Goal: Task Accomplishment & Management: Use online tool/utility

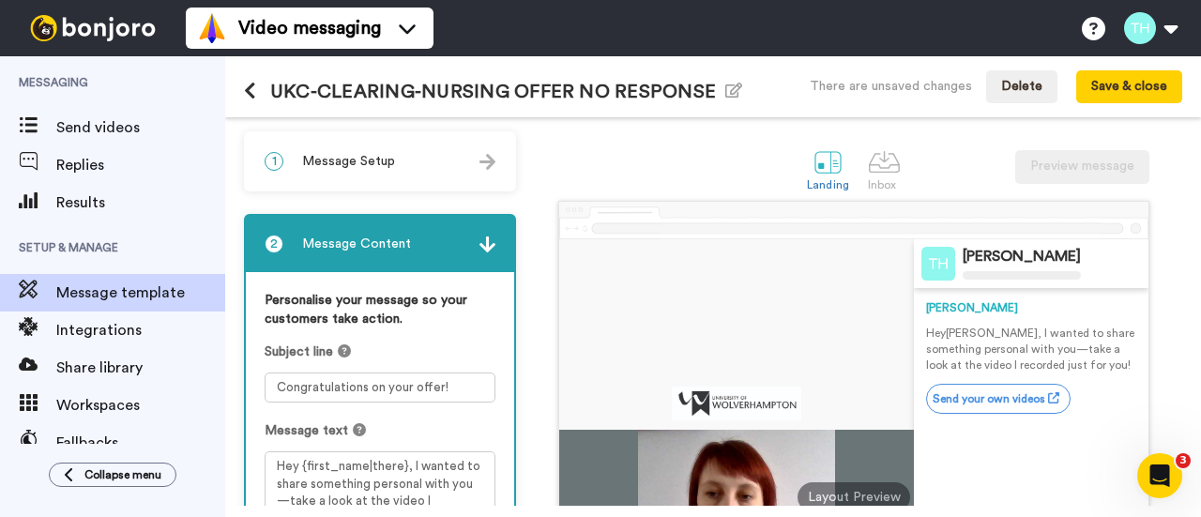
scroll to position [188, 0]
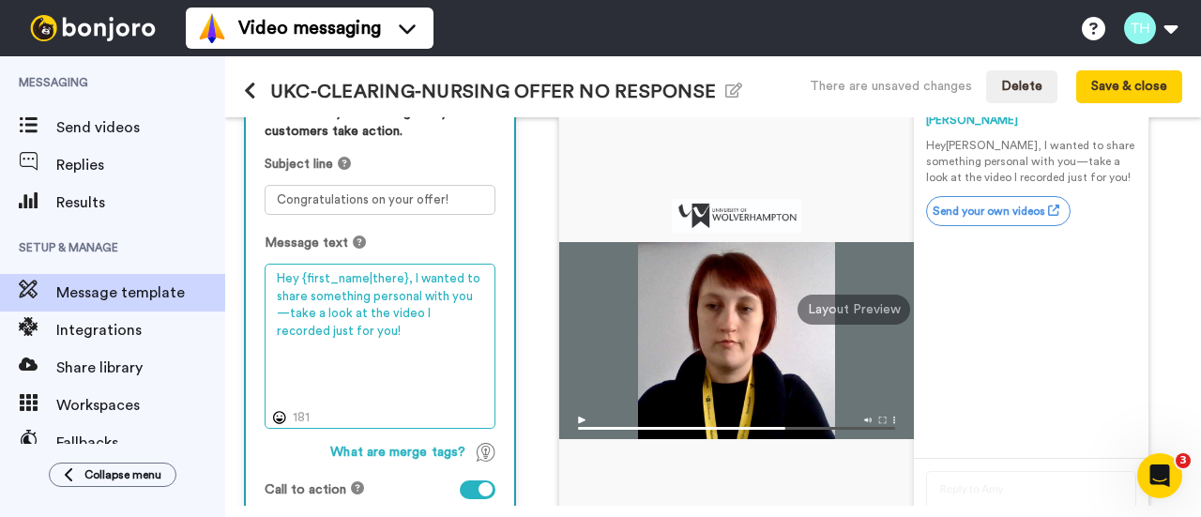
drag, startPoint x: 404, startPoint y: 348, endPoint x: 224, endPoint y: 265, distance: 198.5
click at [224, 265] on div "Messaging Send videos Replies Results Setup & Manage Message template Integrati…" at bounding box center [600, 286] width 1201 height 461
paste textarea "Congratulations on your offer for one of our nursing courses. If you have appli…"
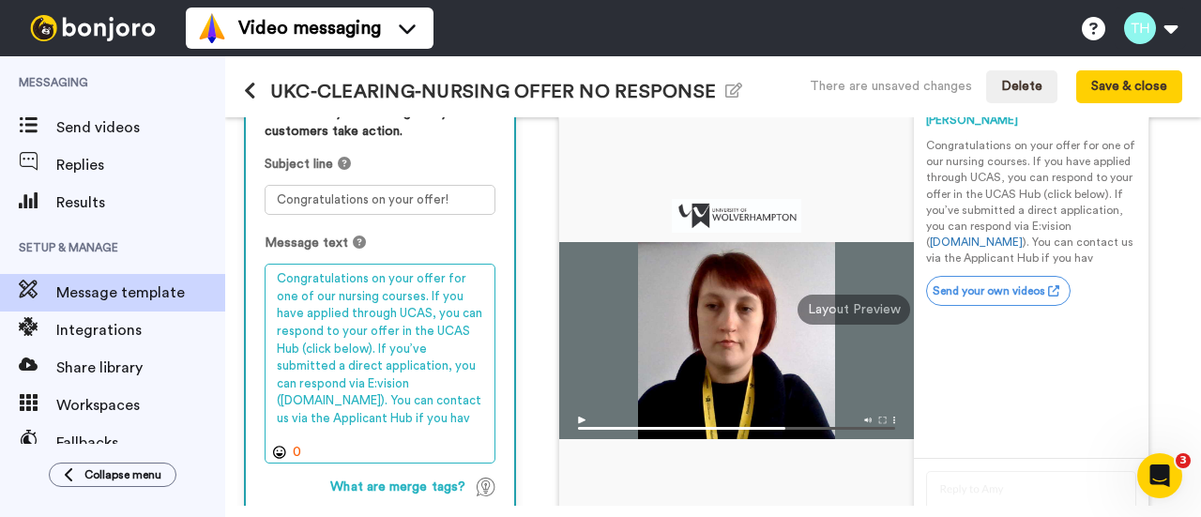
click at [330, 282] on textarea "Congratulations on your offer for one of our nursing courses. If you have appli…" at bounding box center [380, 363] width 231 height 199
click at [317, 269] on textarea "Congratulations on your offer for one of our nursing courses. If you have appli…" at bounding box center [380, 363] width 231 height 199
drag, startPoint x: 427, startPoint y: 310, endPoint x: 439, endPoint y: 327, distance: 20.8
click at [439, 327] on textarea "Congratulations on your offer for one of our nursing courses. If you have appli…" at bounding box center [380, 363] width 231 height 199
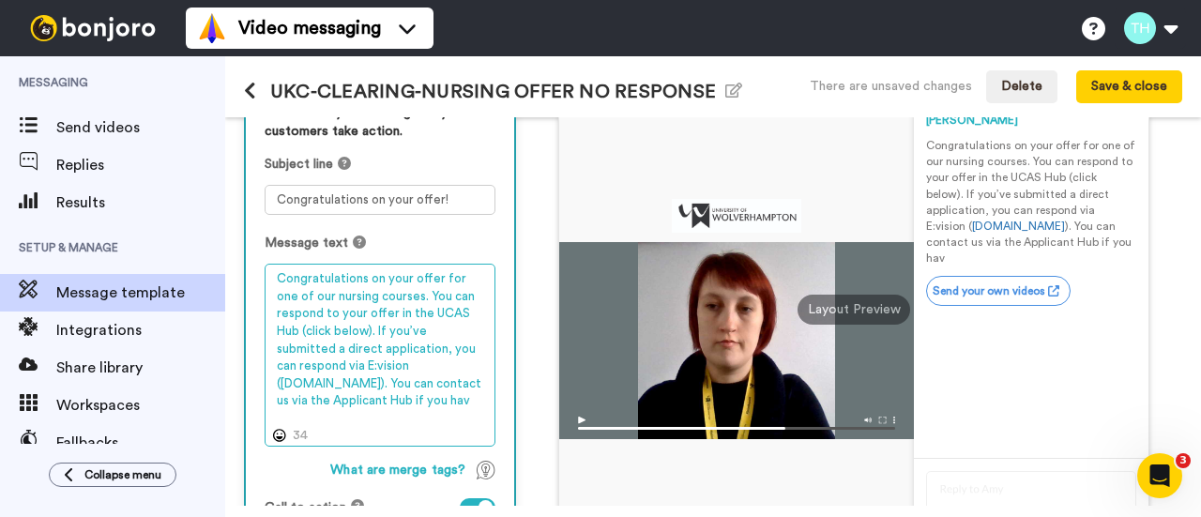
click at [361, 277] on textarea "Congratulations on your offer for one of our nursing courses. You can respond t…" at bounding box center [380, 355] width 231 height 182
paste textarea "Hi {first_name|there},"
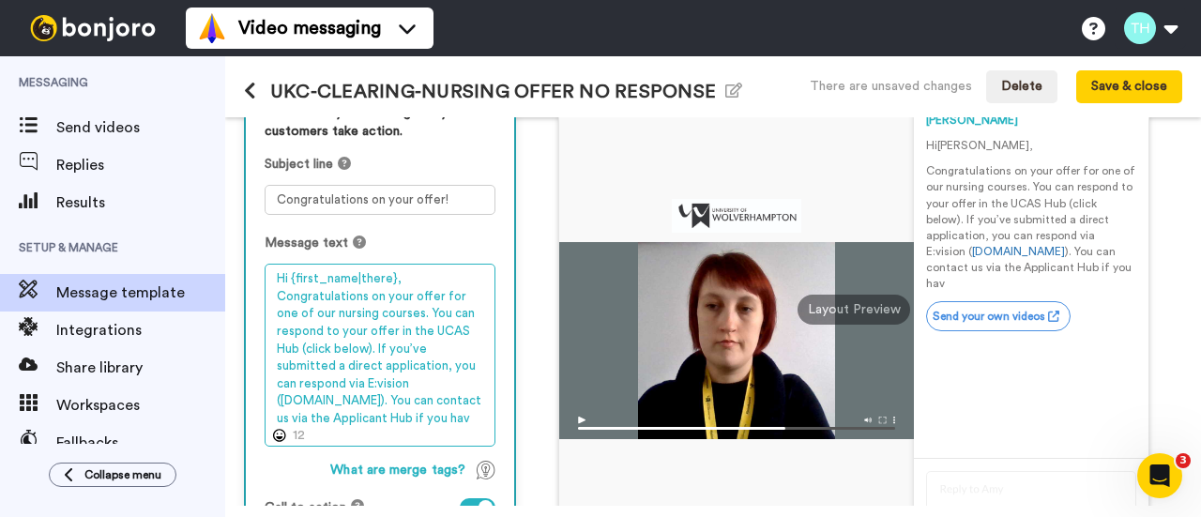
click at [377, 346] on textarea "Hi {first_name|there}, Congratulations on your offer for one of our nursing cou…" at bounding box center [380, 355] width 231 height 182
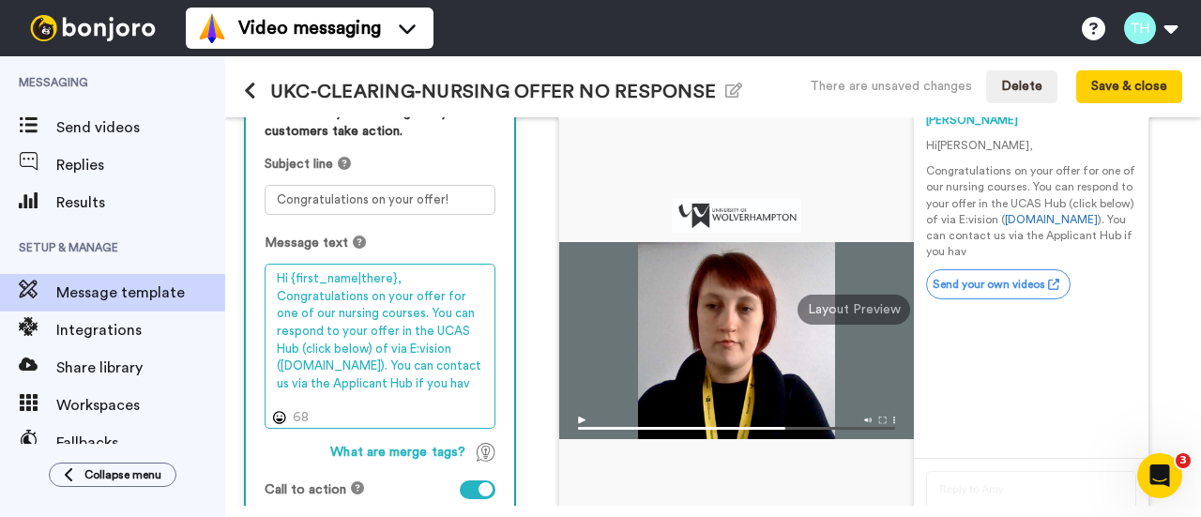
click at [418, 348] on textarea "Hi {first_name|there}, Congratulations on your offer for one of our nursing cou…" at bounding box center [380, 346] width 231 height 164
click at [416, 349] on textarea "Hi {first_name|there}, Congratulations on your offer for one of our nursing cou…" at bounding box center [380, 346] width 231 height 164
click at [409, 379] on textarea "Hi {first_name|there}, Congratulations on your offer for one of our nursing cou…" at bounding box center [380, 346] width 231 height 164
click at [407, 368] on textarea "Hi {first_name|there}, Congratulations on your offer for one of our nursing cou…" at bounding box center [380, 346] width 231 height 164
click at [459, 384] on textarea "Hi {first_name|there}, Congratulations on your offer for one of our nursing cou…" at bounding box center [380, 346] width 231 height 164
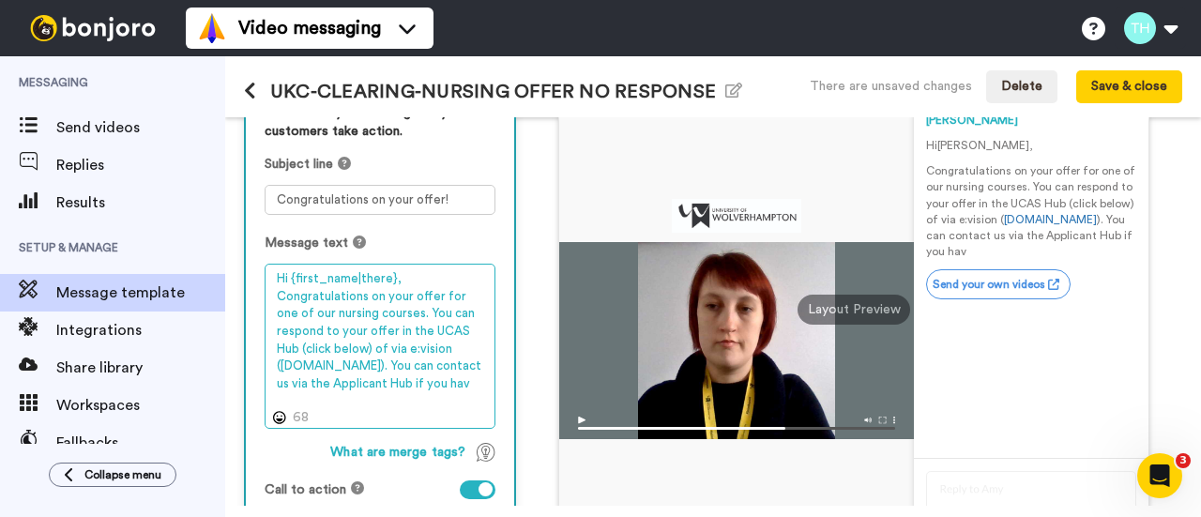
scroll to position [281, 0]
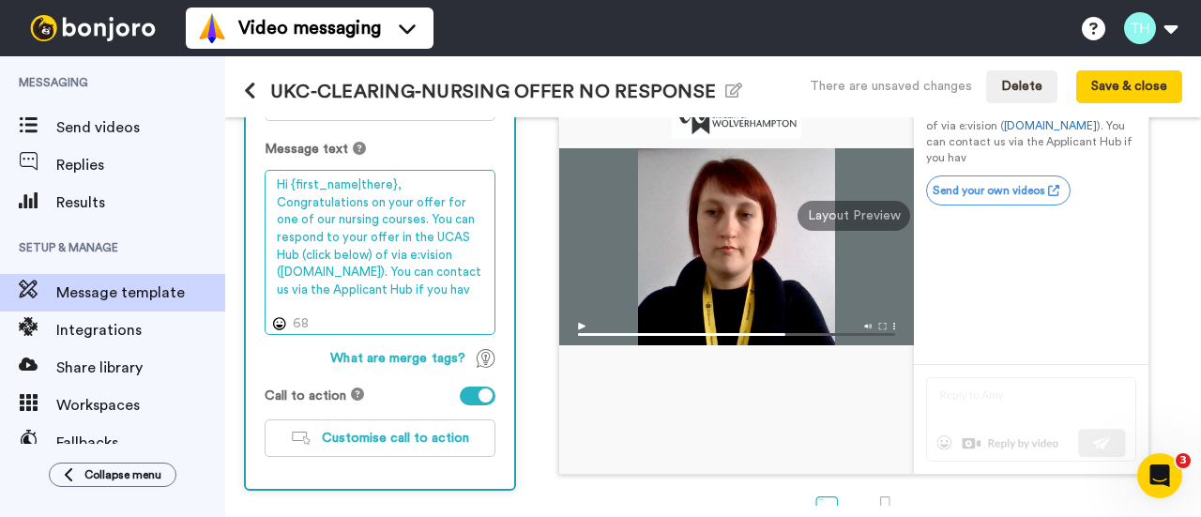
click at [474, 288] on textarea "Hi {first_name|there}, Congratulations on your offer for one of our nursing cou…" at bounding box center [380, 252] width 231 height 164
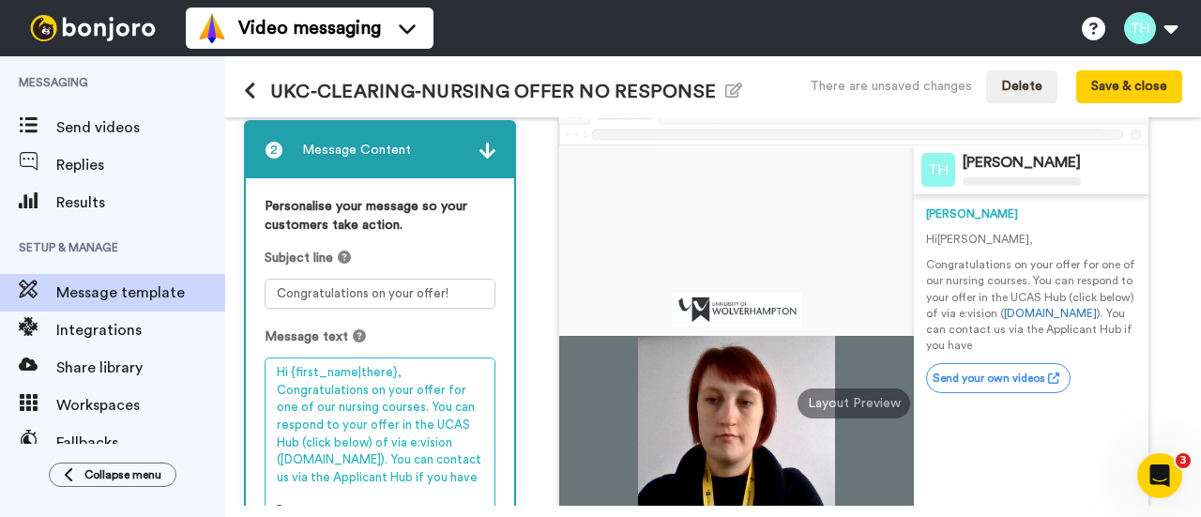
scroll to position [188, 0]
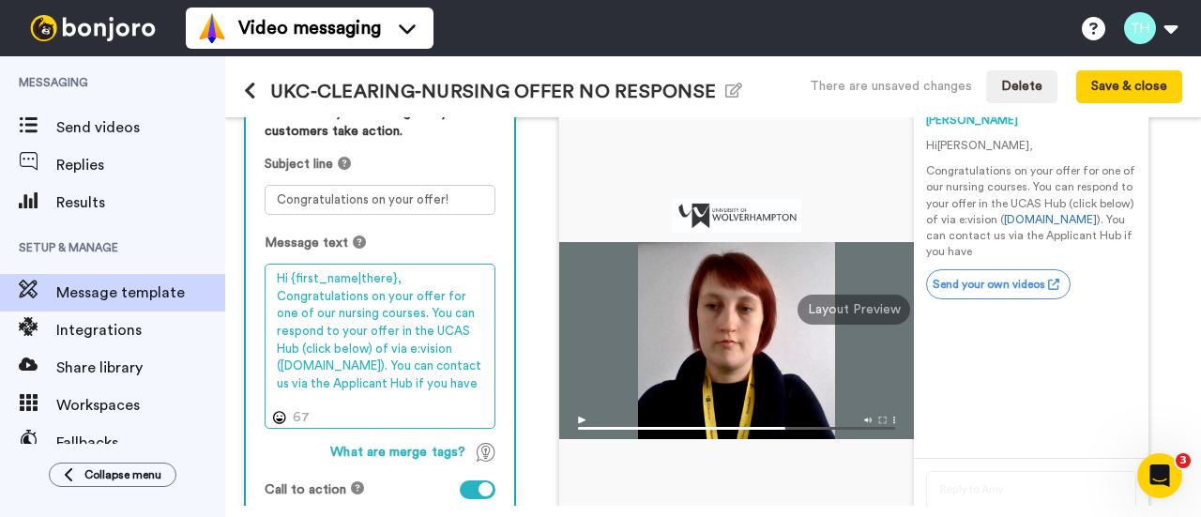
click at [419, 279] on textarea "Hi {first_name|there}, Congratulations on your offer for one of our nursing cou…" at bounding box center [380, 346] width 231 height 164
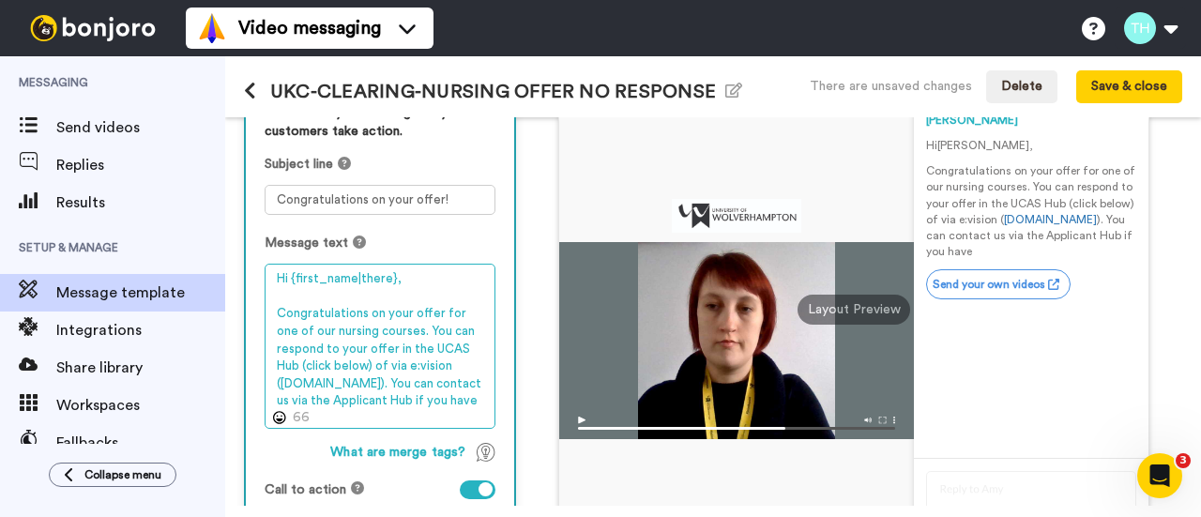
scroll to position [281, 0]
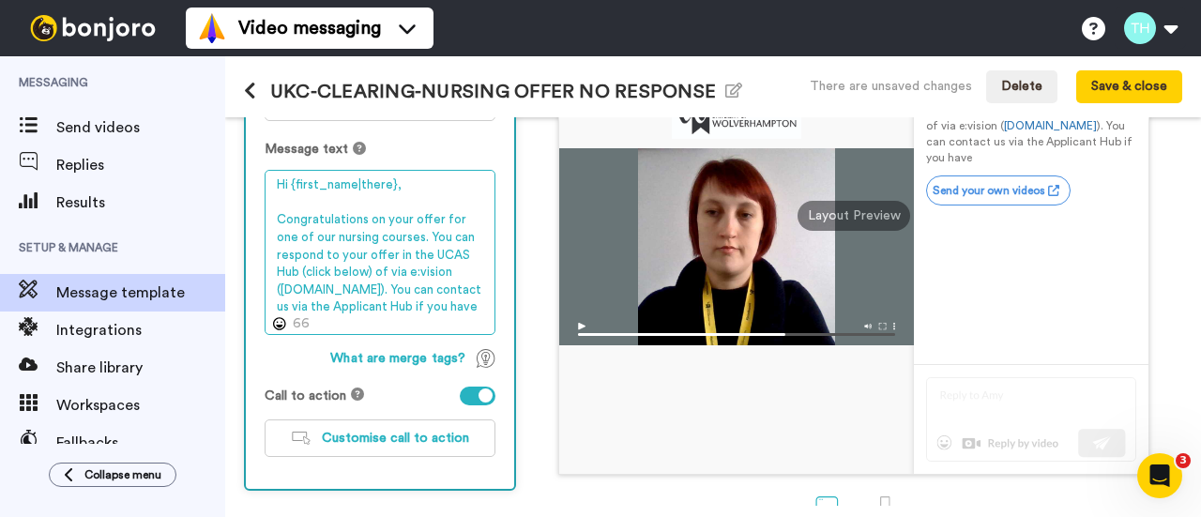
click at [381, 322] on textarea "Hi {first_name|there}, Congratulations on your offer for one of our nursing cou…" at bounding box center [380, 252] width 231 height 164
drag, startPoint x: 382, startPoint y: 290, endPoint x: 377, endPoint y: 277, distance: 13.9
click at [377, 277] on textarea "Hi {first_name|there}, Congratulations on your offer for one of our nursing cou…" at bounding box center [380, 252] width 231 height 164
click at [384, 285] on textarea "Hi {first_name|there}, Congratulations on your offer for one of our nursing cou…" at bounding box center [380, 252] width 231 height 164
click at [405, 286] on textarea "Hi {first_name|there}, Congratulations on your offer for one of our nursing cou…" at bounding box center [380, 252] width 231 height 164
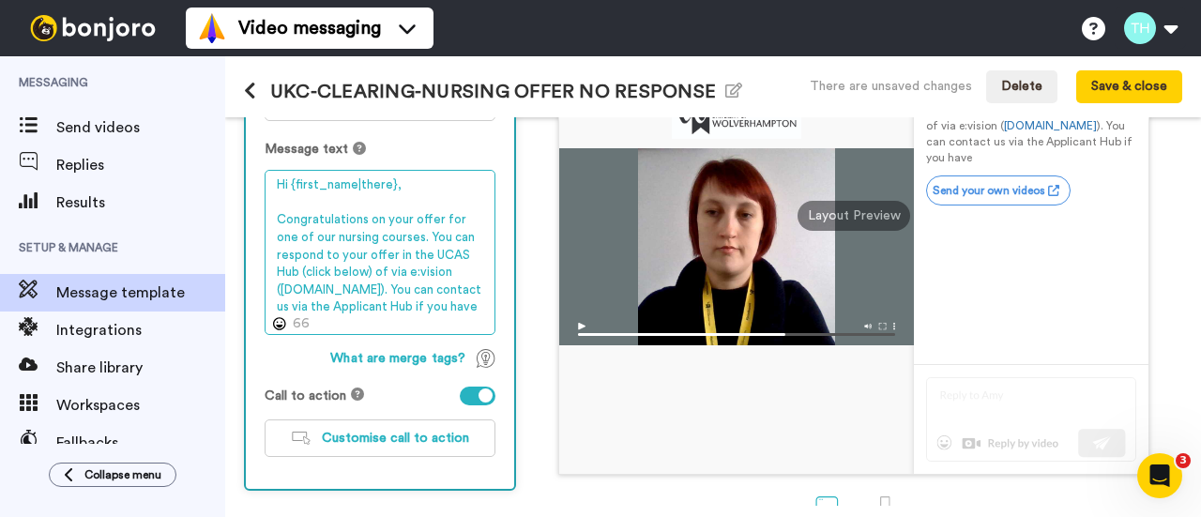
click at [469, 286] on textarea "Hi {first_name|there}, Congratulations on your offer for one of our nursing cou…" at bounding box center [380, 252] width 231 height 164
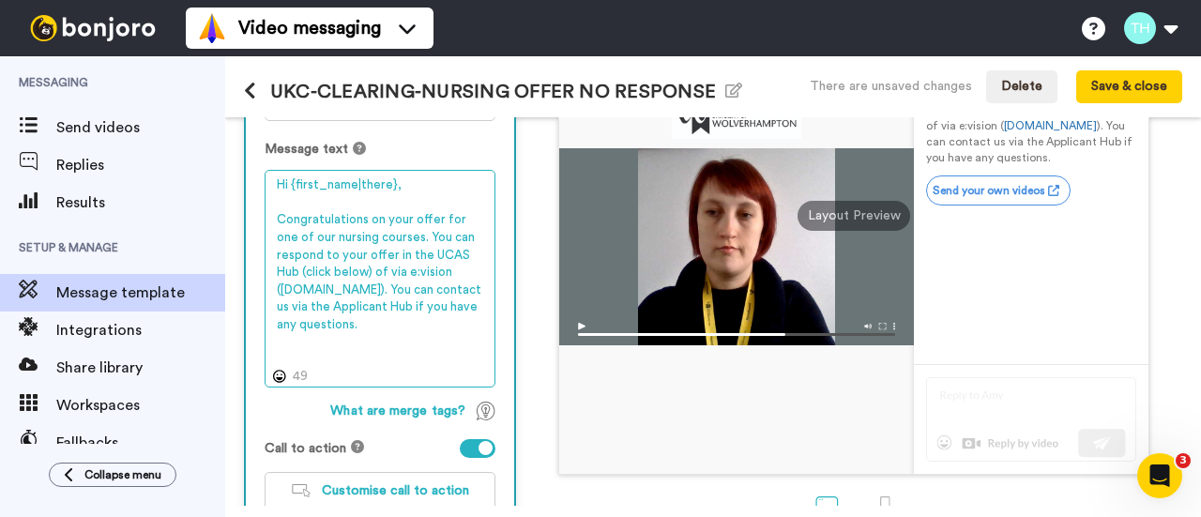
click at [413, 331] on textarea "Hi {first_name|there}, Congratulations on your offer for one of our nursing cou…" at bounding box center [380, 278] width 231 height 217
paste textarea "We hope to see you soon!😀"
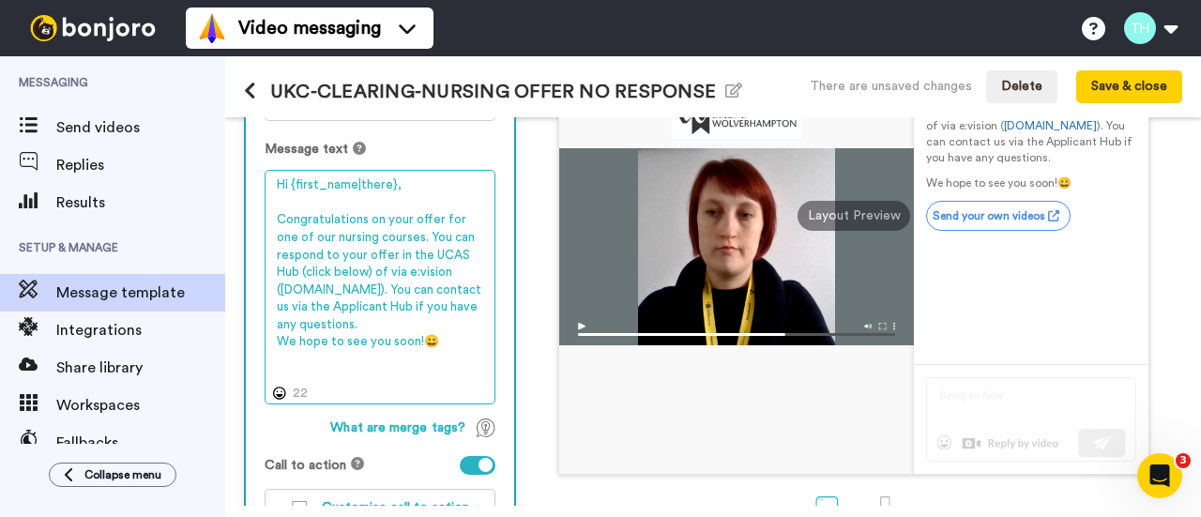
click at [379, 320] on textarea "Hi {first_name|there}, Congratulations on your offer for one of our nursing cou…" at bounding box center [380, 287] width 231 height 234
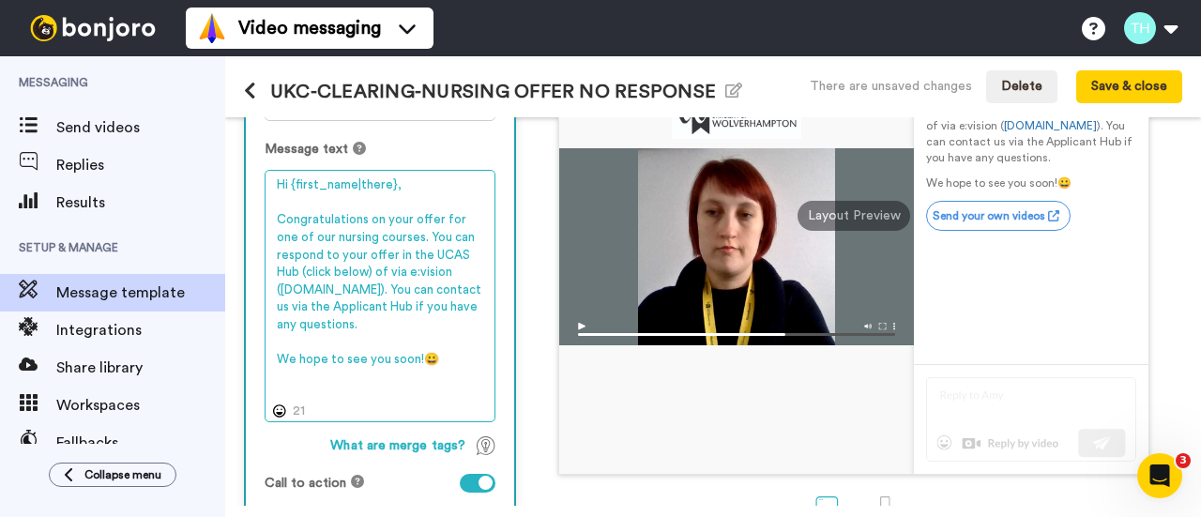
click at [394, 320] on textarea "Hi {first_name|there}, Congratulations on your offer for one of our nursing cou…" at bounding box center [380, 295] width 231 height 251
click at [389, 289] on textarea "Hi {first_name|there}, Congratulations on your offer for one of our nursing cou…" at bounding box center [380, 295] width 231 height 251
drag, startPoint x: 443, startPoint y: 360, endPoint x: 235, endPoint y: 170, distance: 281.5
click at [235, 170] on div "1 Message Setup From [PERSON_NAME][EMAIL_ADDRESS][DOMAIN_NAME] Add your company…" at bounding box center [713, 311] width 976 height 388
click at [387, 348] on textarea "Hi {first_name|there}, Congratulations on your offer for one of our nursing cou…" at bounding box center [380, 295] width 231 height 251
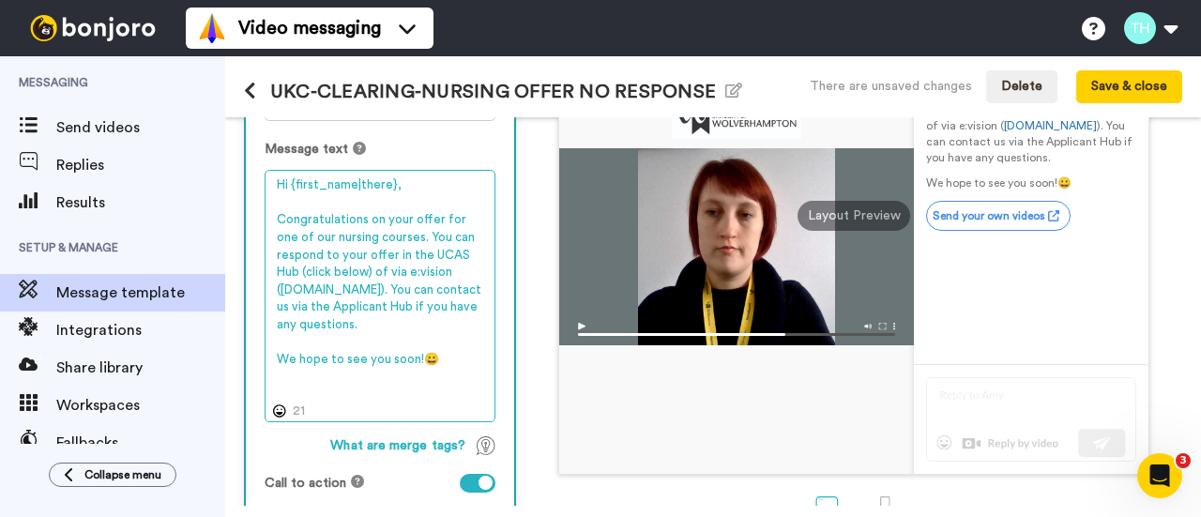
drag, startPoint x: 396, startPoint y: 332, endPoint x: 385, endPoint y: 295, distance: 38.3
click at [385, 295] on textarea "Hi {first_name|there}, Congratulations on your offer for one of our nursing cou…" at bounding box center [380, 295] width 231 height 251
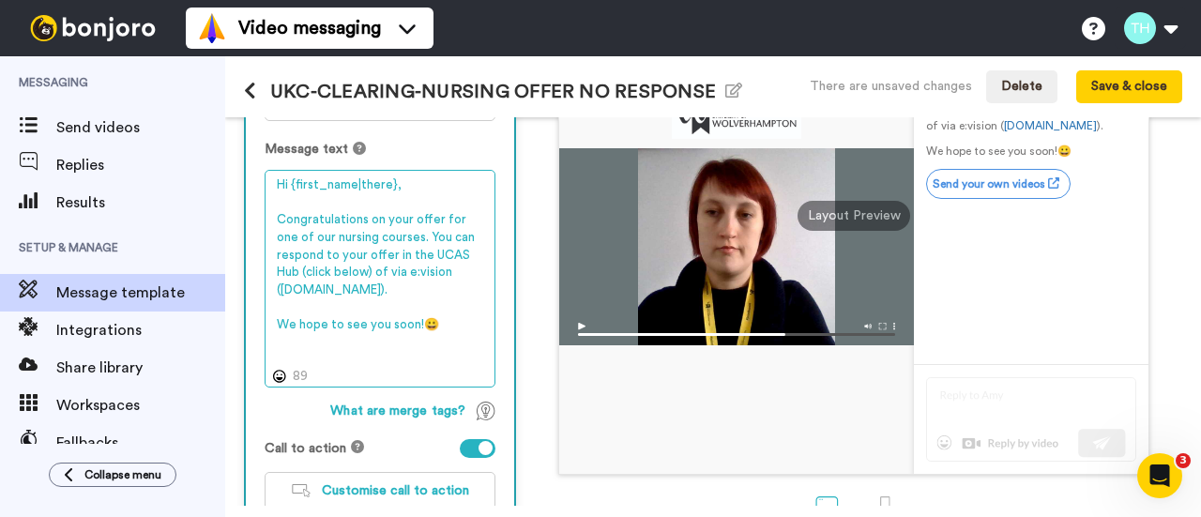
click at [463, 346] on textarea "Hi {first_name|there}, Congratulations on your offer for one of our nursing cou…" at bounding box center [380, 278] width 231 height 217
drag, startPoint x: 469, startPoint y: 327, endPoint x: 272, endPoint y: 166, distance: 254.6
click at [272, 166] on div "Message text Hi {first_name|there}, Congratulations on your offer for one of ou…" at bounding box center [380, 263] width 231 height 247
click at [424, 282] on textarea "Hi {first_name|there}, Congratulations on your offer for one of our nursing cou…" at bounding box center [380, 278] width 231 height 217
click at [401, 291] on textarea "Hi {first_name|there}, Congratulations on your offer for one of our nursing cou…" at bounding box center [380, 278] width 231 height 217
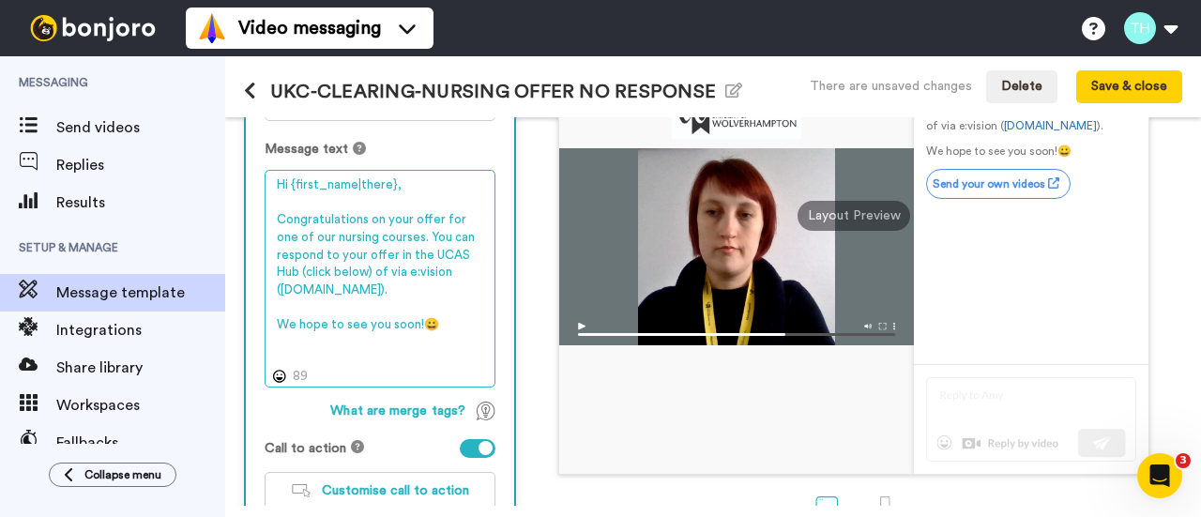
drag, startPoint x: 454, startPoint y: 318, endPoint x: 241, endPoint y: 152, distance: 270.0
click at [241, 152] on div "1 Message Setup From [PERSON_NAME][EMAIL_ADDRESS][DOMAIN_NAME] Add your company…" at bounding box center [713, 311] width 976 height 388
click at [411, 333] on textarea "Hi {first_name|there}, Congratulations on your offer for one of our nursing cou…" at bounding box center [380, 278] width 231 height 217
drag, startPoint x: 394, startPoint y: 290, endPoint x: 376, endPoint y: 275, distance: 23.3
click at [376, 275] on textarea "Hi {first_name|there}, Congratulations on your offer for one of our nursing cou…" at bounding box center [380, 278] width 231 height 217
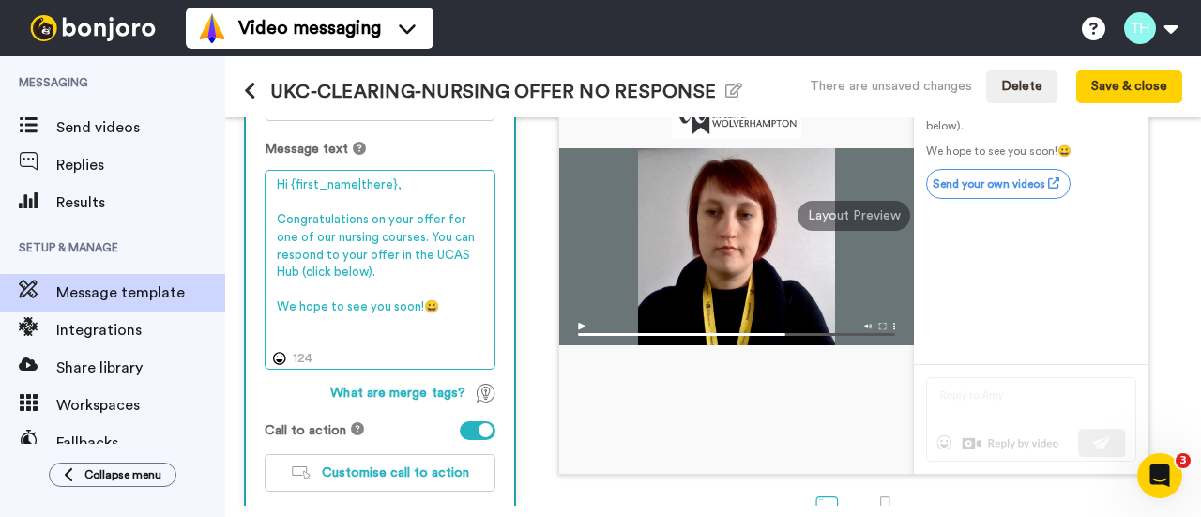
click at [392, 272] on textarea "Hi {first_name|there}, Congratulations on your offer for one of our nursing cou…" at bounding box center [380, 269] width 231 height 199
drag, startPoint x: 486, startPoint y: 307, endPoint x: 267, endPoint y: 175, distance: 255.0
click at [267, 175] on textarea "Hi {first_name|there}, Congratulations on your offer for one of our nursing cou…" at bounding box center [380, 269] width 231 height 199
click at [398, 299] on textarea "Hi {first_name|there}, Congratulations on your offer for one of our nursing cou…" at bounding box center [380, 269] width 231 height 199
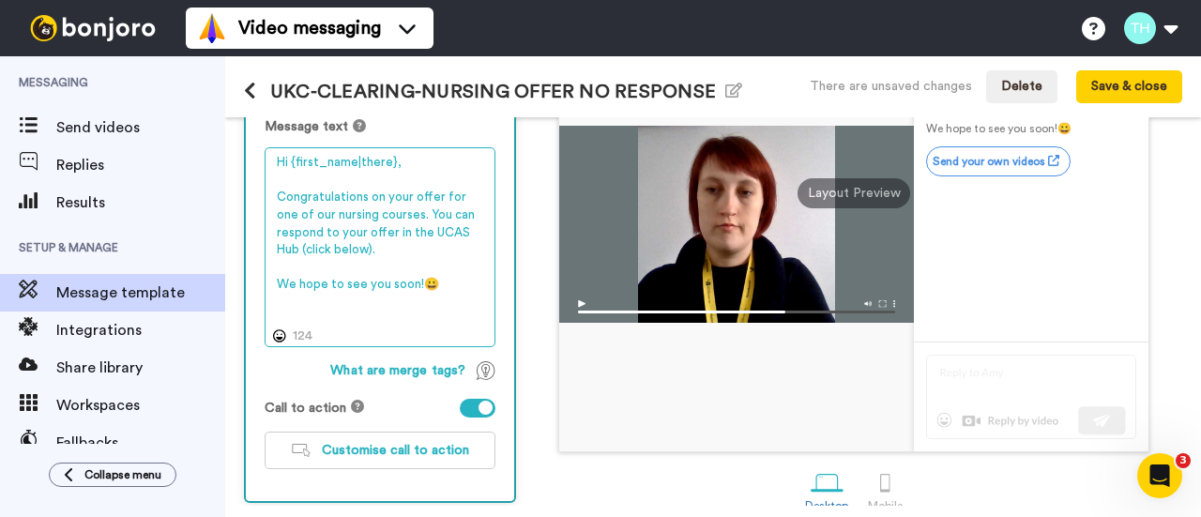
scroll to position [398, 0]
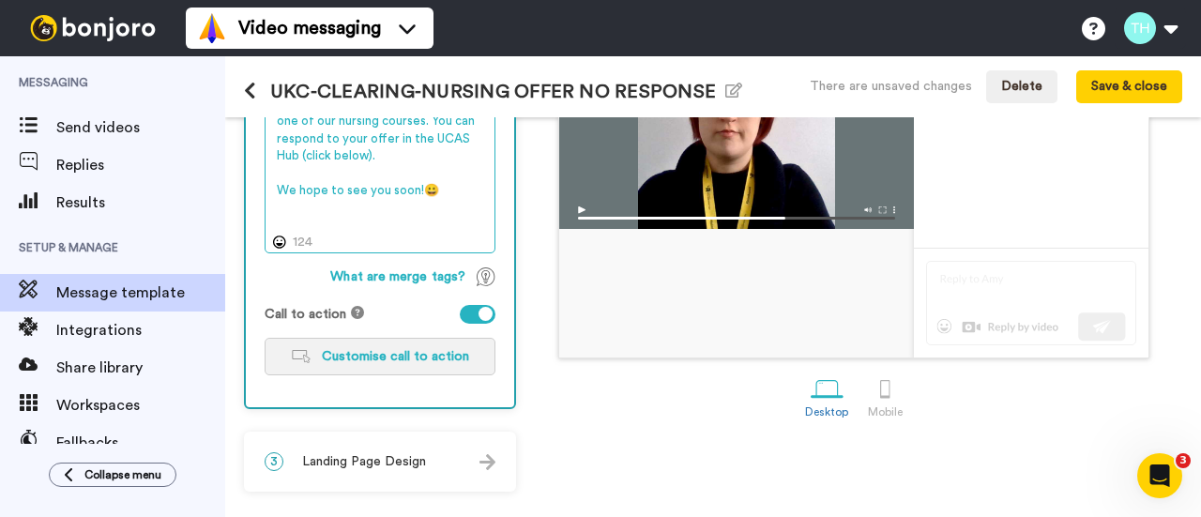
type textarea "Hi {first_name|there}, Congratulations on your offer for one of our nursing cou…"
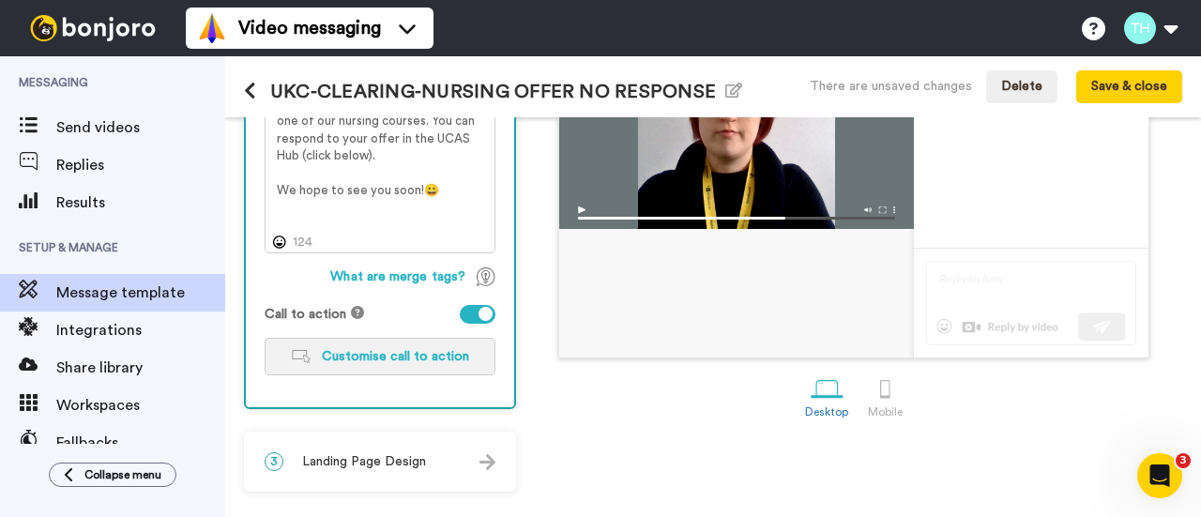
click at [433, 350] on span "Customise call to action" at bounding box center [395, 356] width 147 height 13
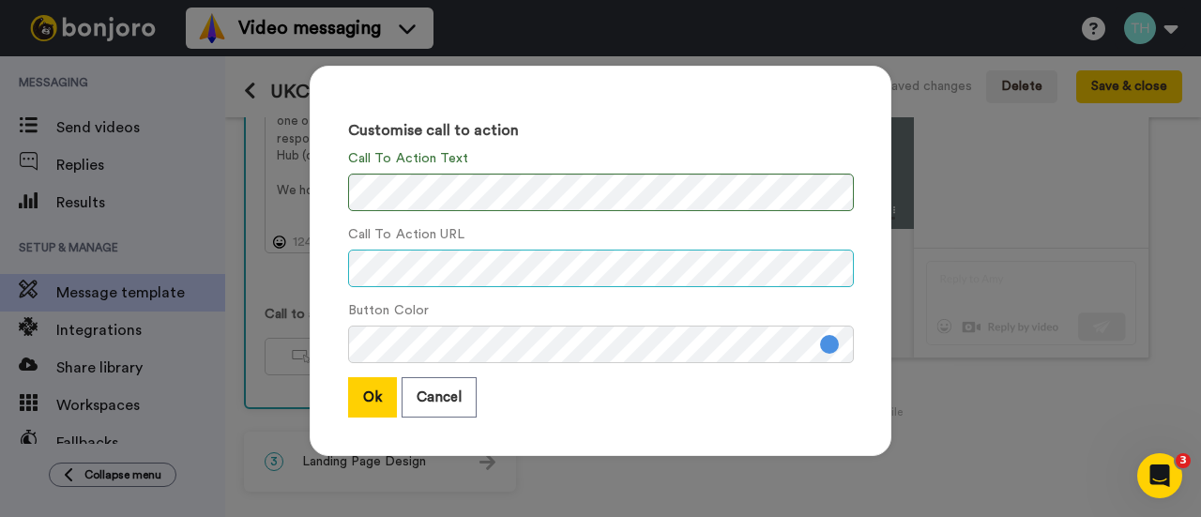
scroll to position [0, 42]
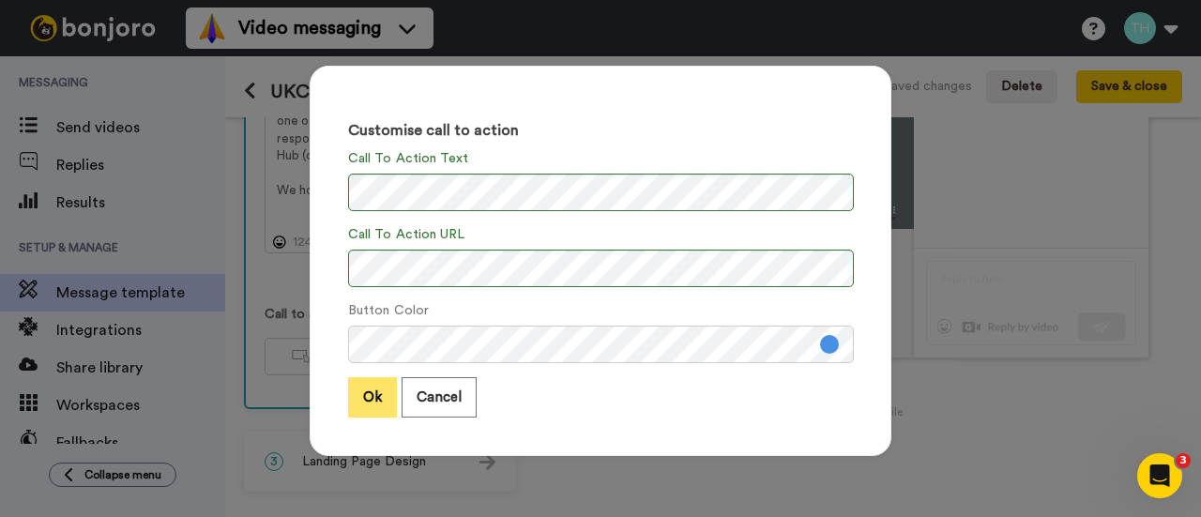
click at [373, 393] on button "Ok" at bounding box center [372, 397] width 49 height 40
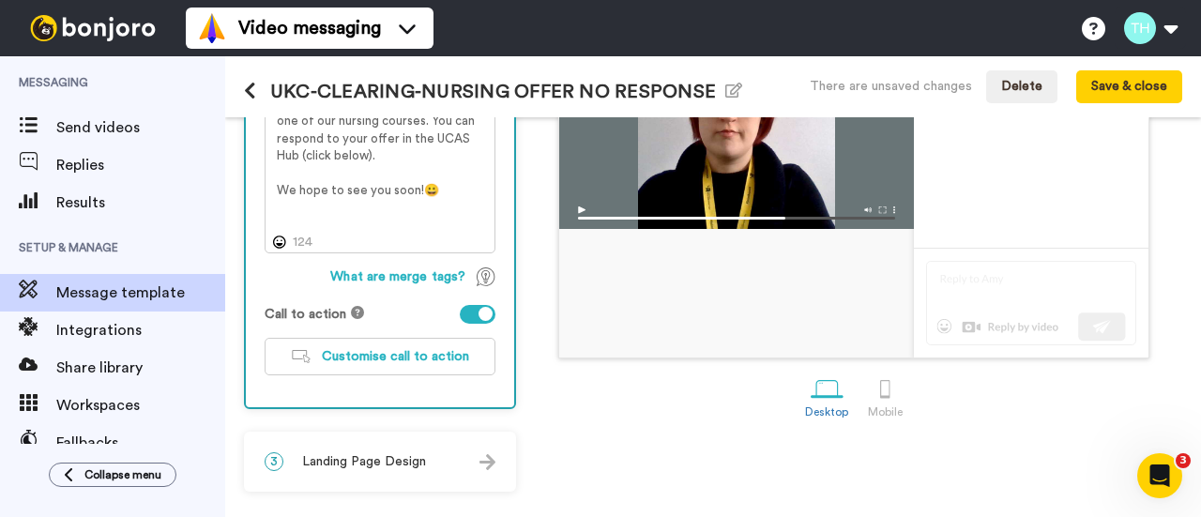
scroll to position [0, 0]
click at [407, 462] on span "Landing Page Design" at bounding box center [364, 461] width 124 height 19
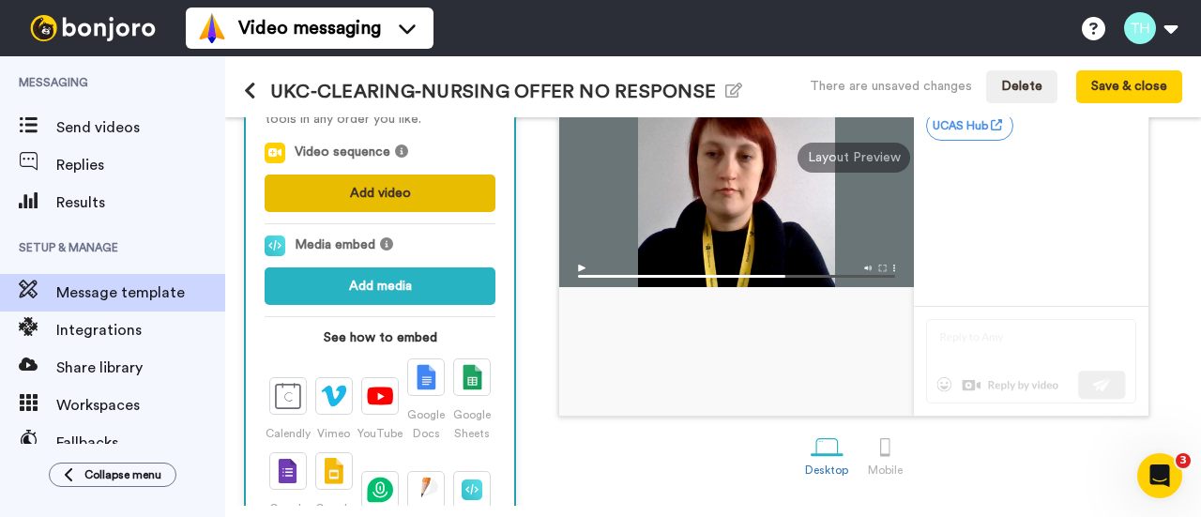
scroll to position [246, 0]
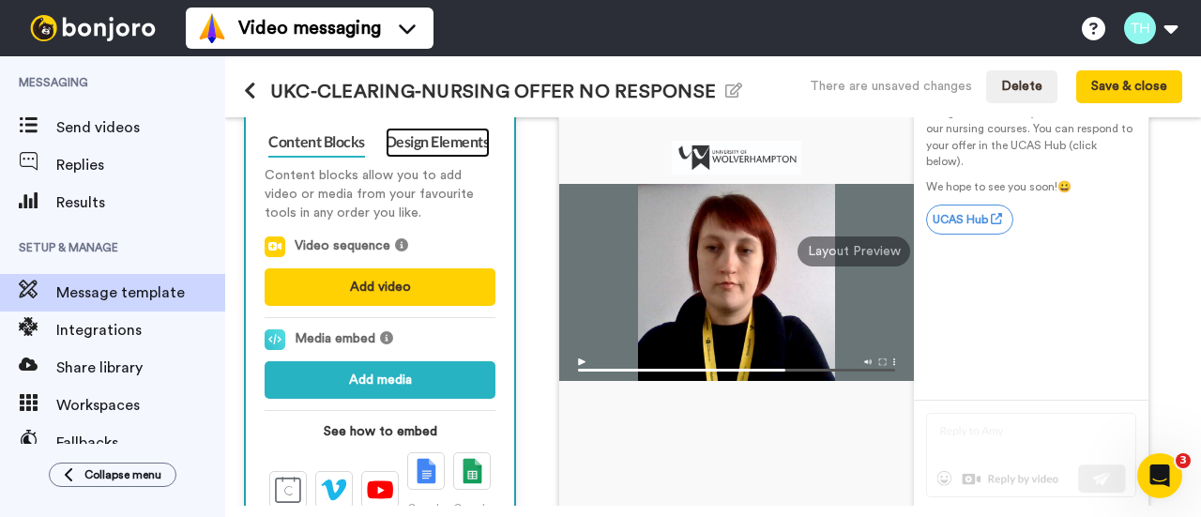
click at [433, 144] on link "Design Elements" at bounding box center [438, 143] width 104 height 30
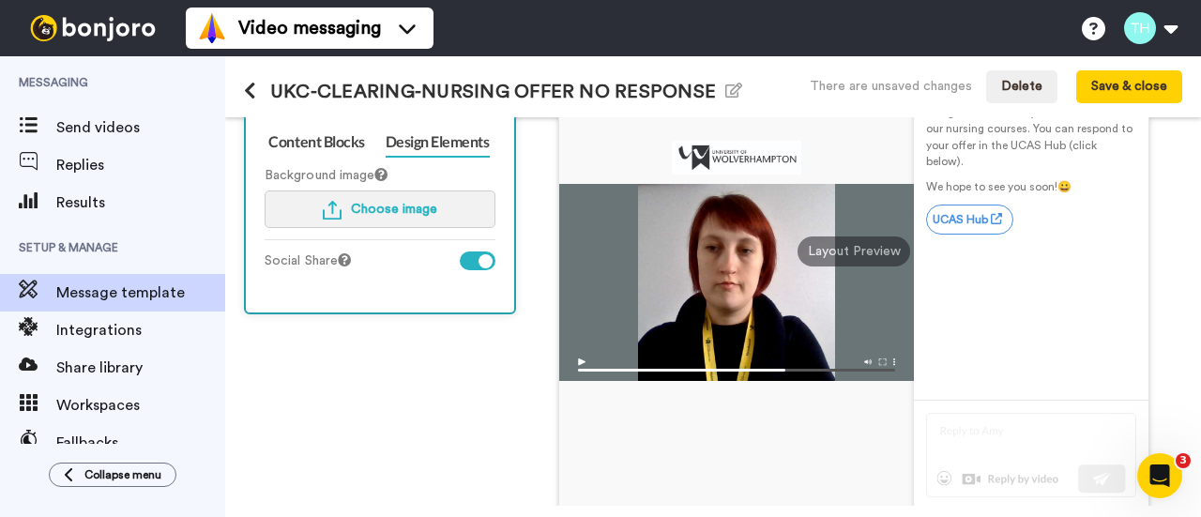
click at [408, 209] on span "Choose image" at bounding box center [394, 209] width 86 height 13
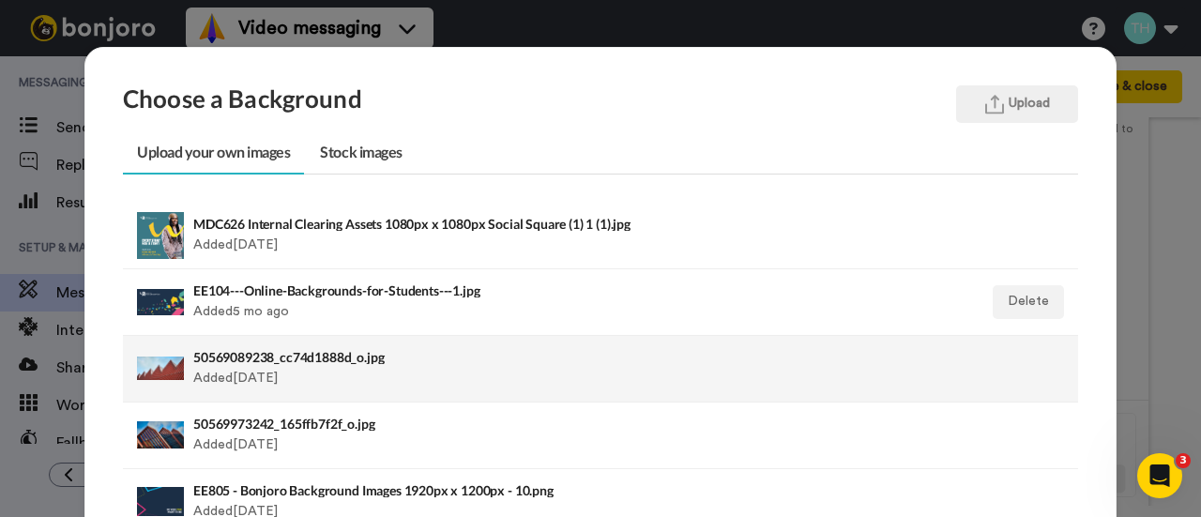
scroll to position [94, 0]
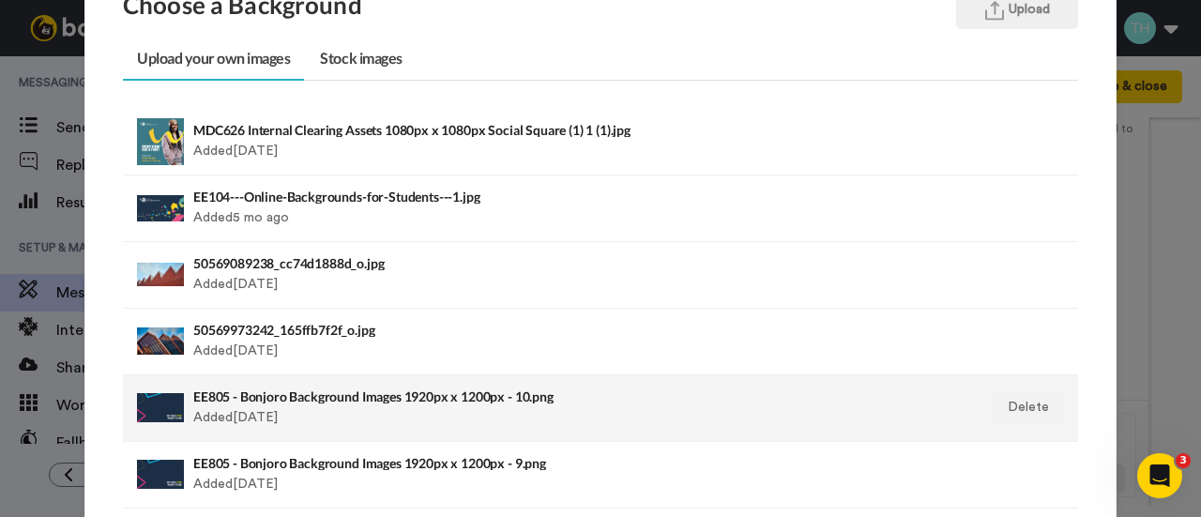
click at [280, 406] on div "EE805 - Bonjoro Background Images 1920px x 1200px - 10.png Added [DATE]" at bounding box center [508, 408] width 630 height 47
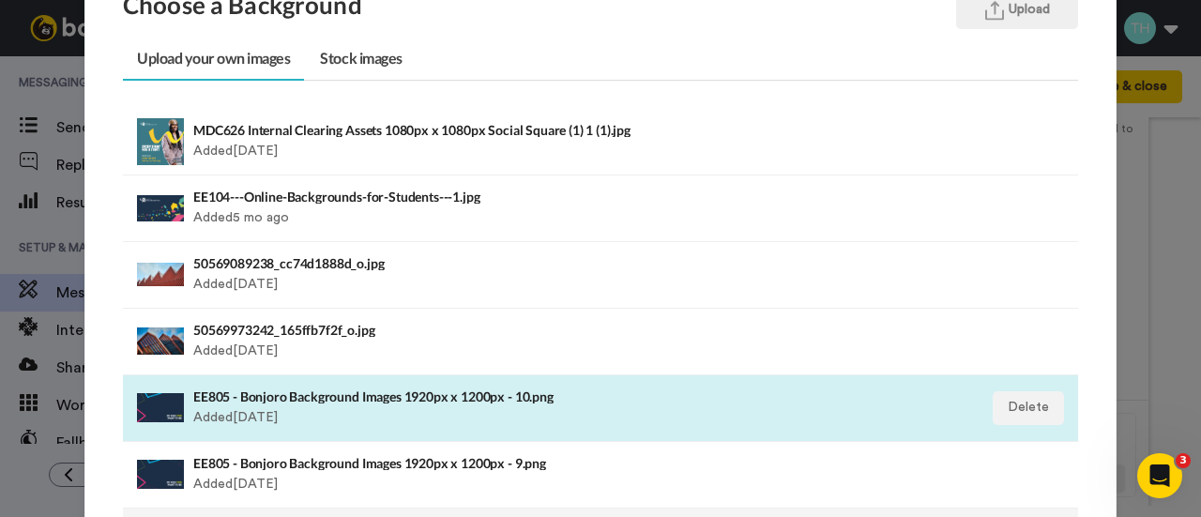
scroll to position [281, 0]
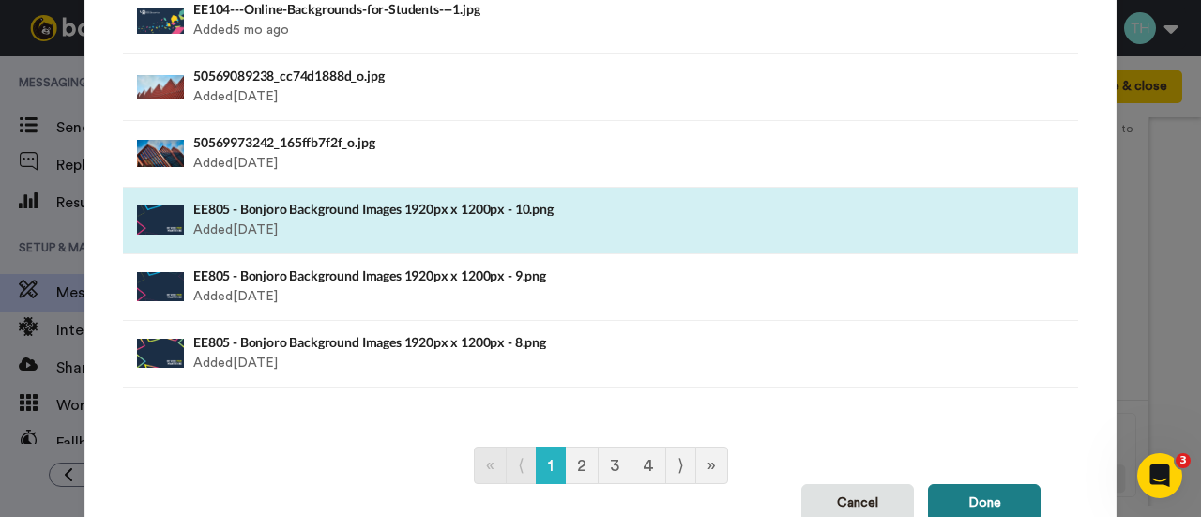
click at [976, 507] on button "Done" at bounding box center [984, 503] width 113 height 38
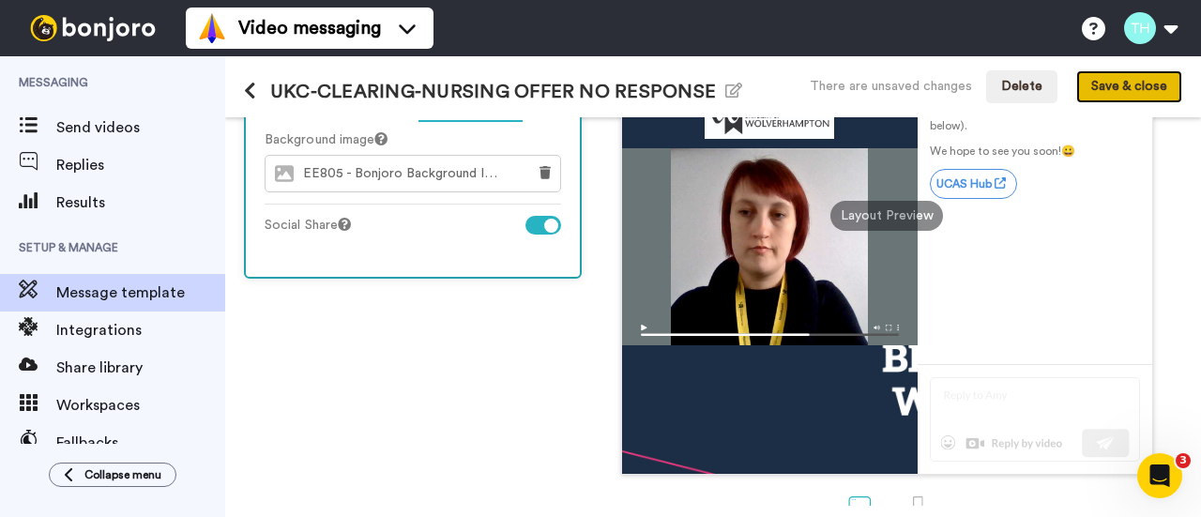
click at [1115, 80] on button "Save & close" at bounding box center [1129, 87] width 106 height 34
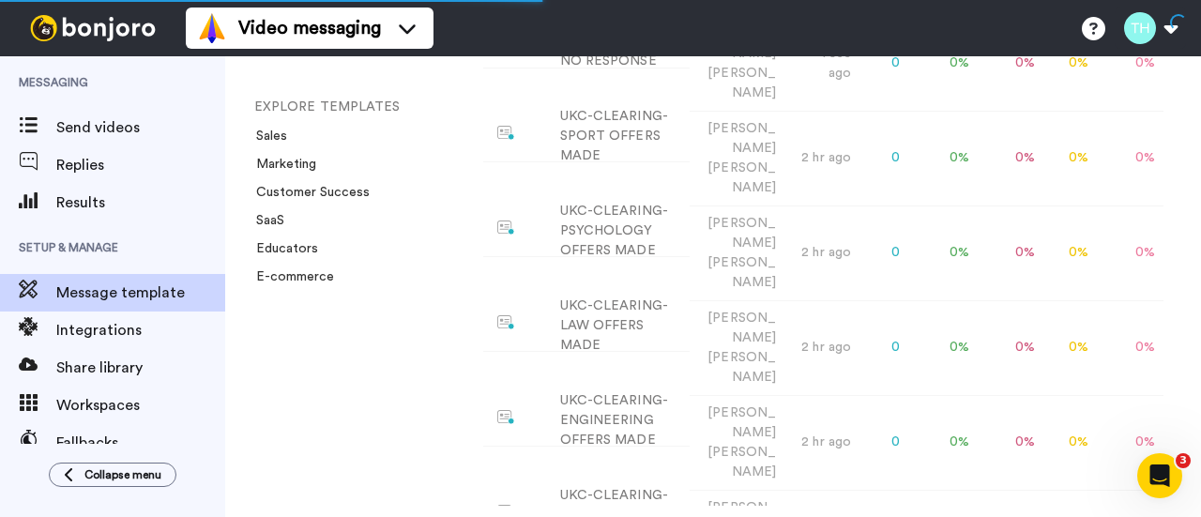
scroll to position [375, 0]
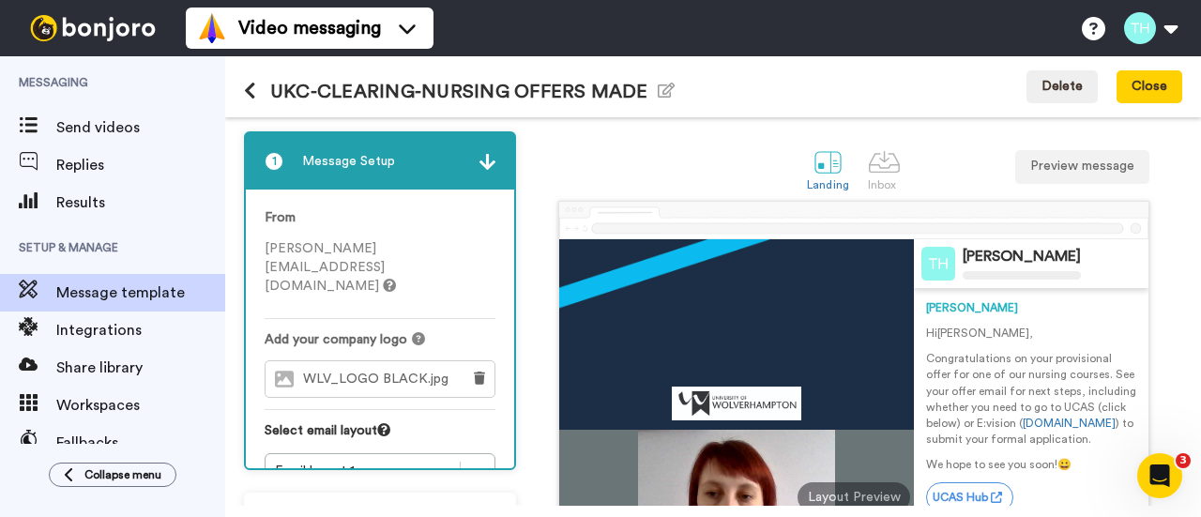
scroll to position [188, 0]
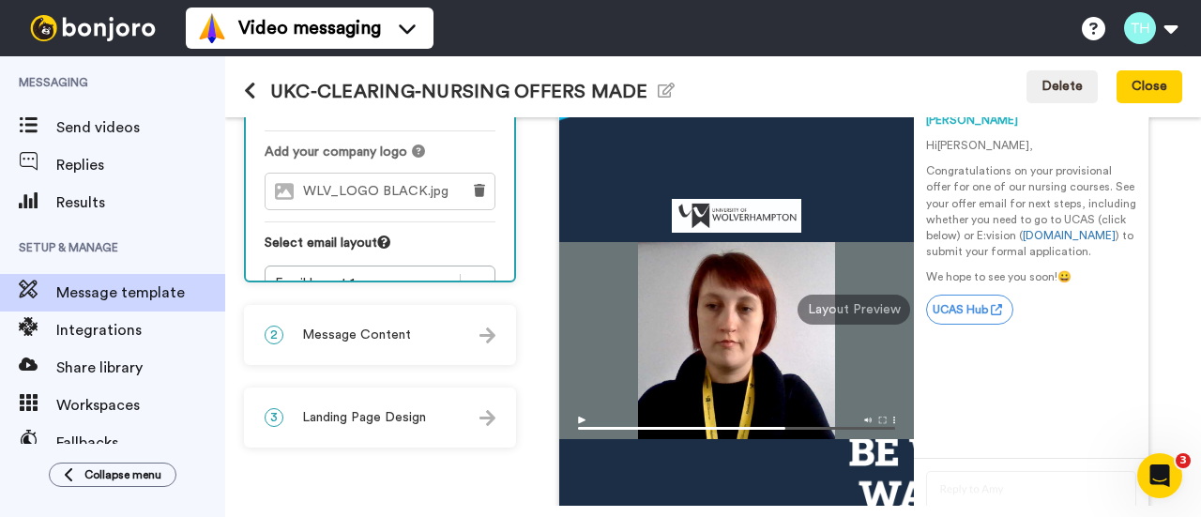
click at [356, 325] on div "2 Message Content" at bounding box center [380, 335] width 268 height 56
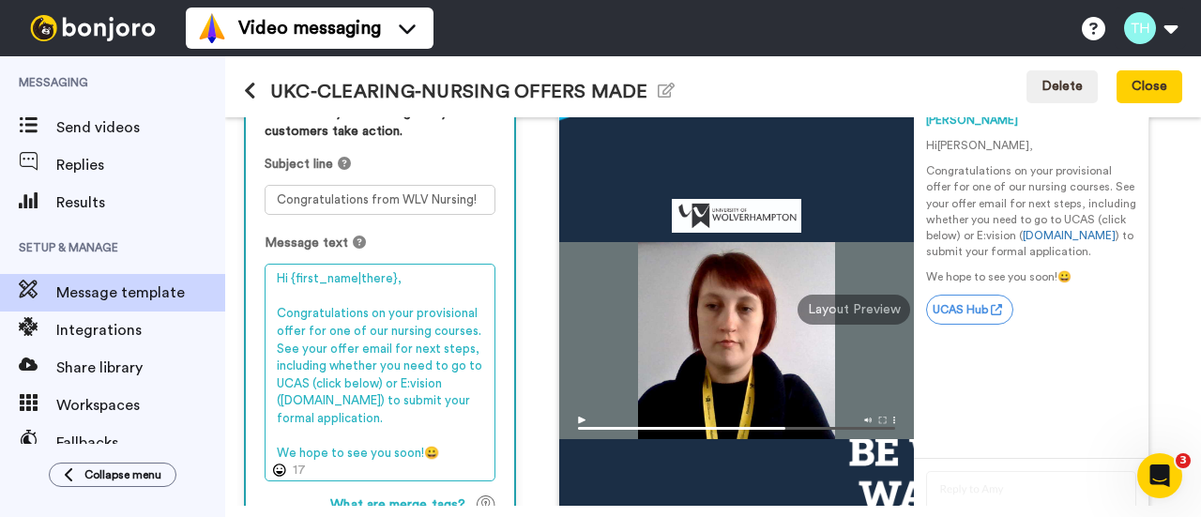
drag, startPoint x: 383, startPoint y: 383, endPoint x: 383, endPoint y: 399, distance: 15.9
click at [383, 399] on textarea "Hi {first_name|there}, Congratulations on your provisional offer for one of our…" at bounding box center [380, 372] width 231 height 217
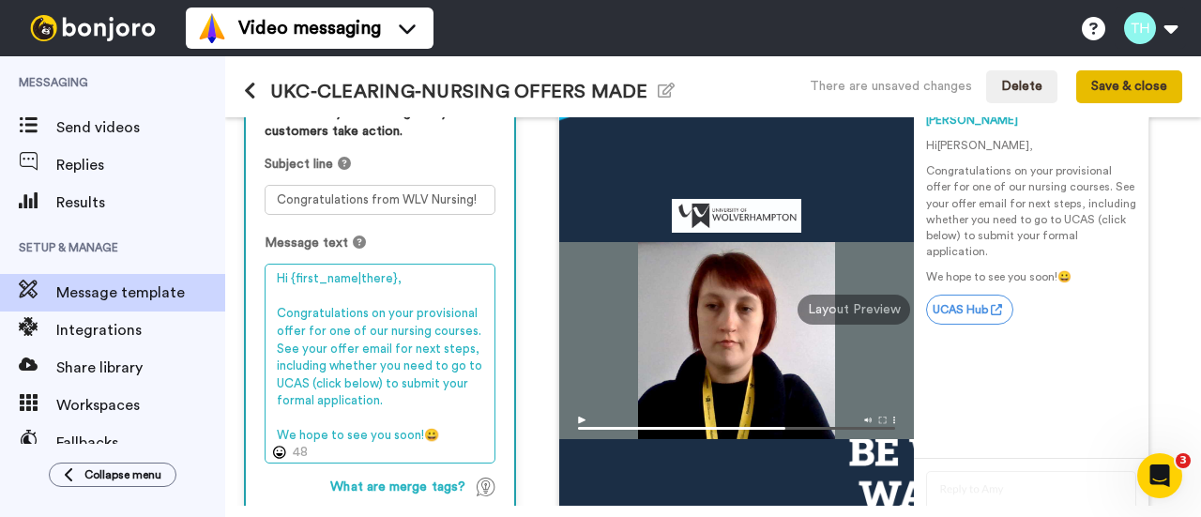
type textarea "Hi {first_name|there}, Congratulations on your provisional offer for one of our…"
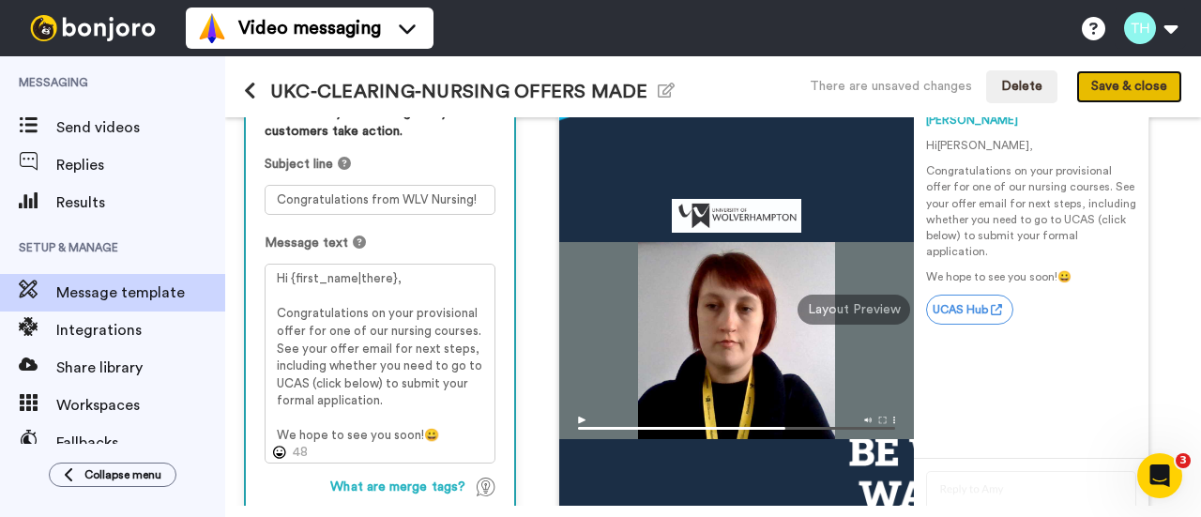
click at [1129, 90] on button "Save & close" at bounding box center [1129, 87] width 106 height 34
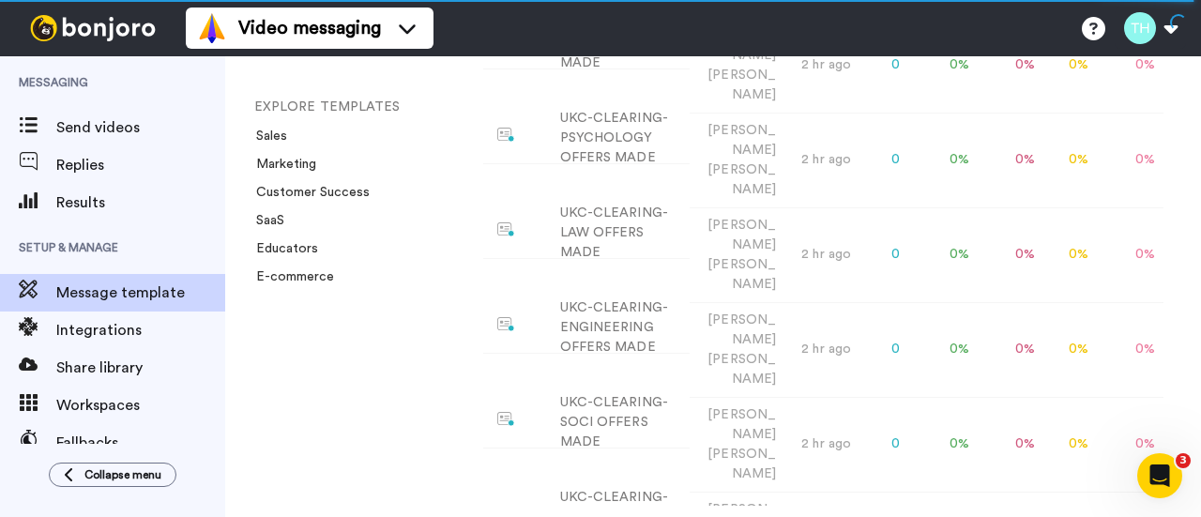
scroll to position [563, 0]
click at [595, 489] on div "UKC-CLEARING-BUSINESS OFFERS MADE" at bounding box center [621, 518] width 122 height 59
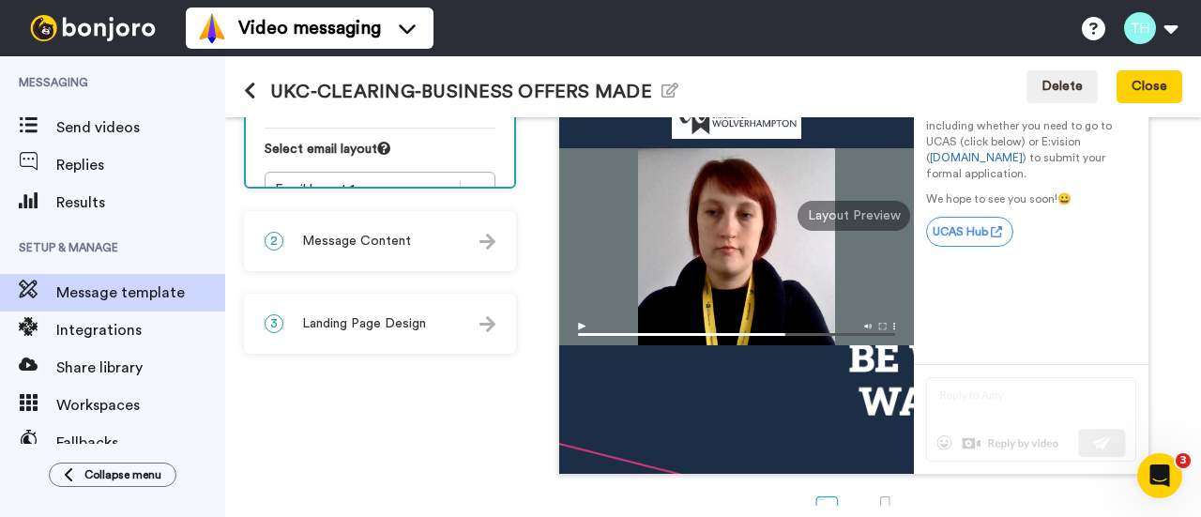
scroll to position [188, 0]
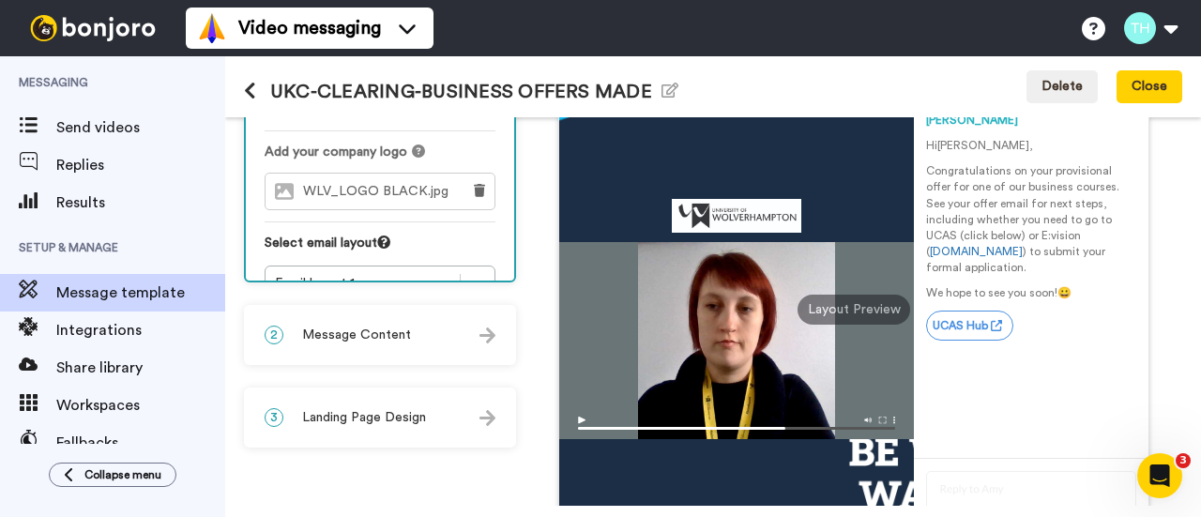
click at [346, 339] on span "Message Content" at bounding box center [356, 334] width 109 height 19
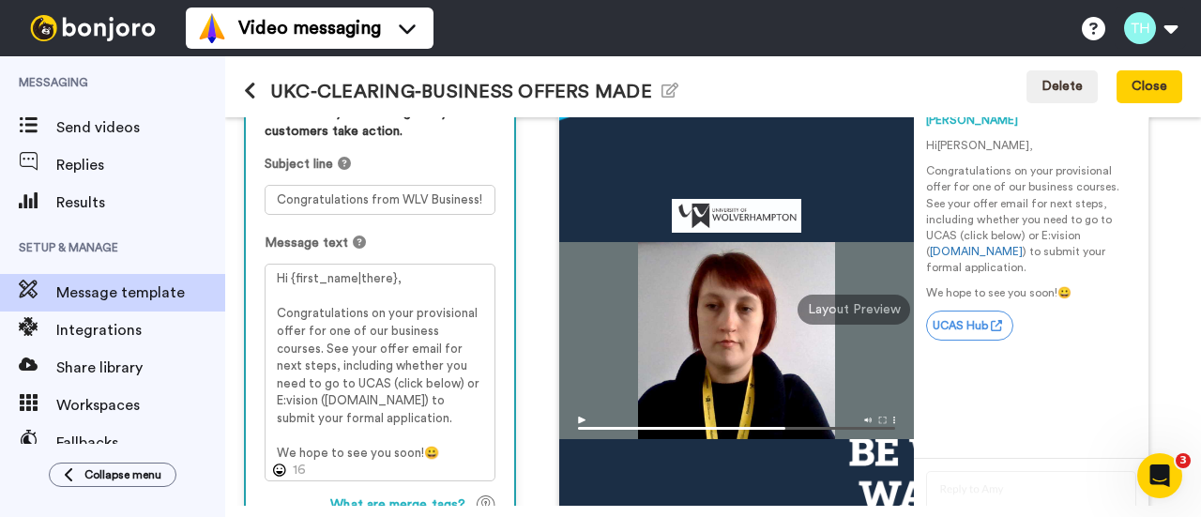
scroll to position [281, 0]
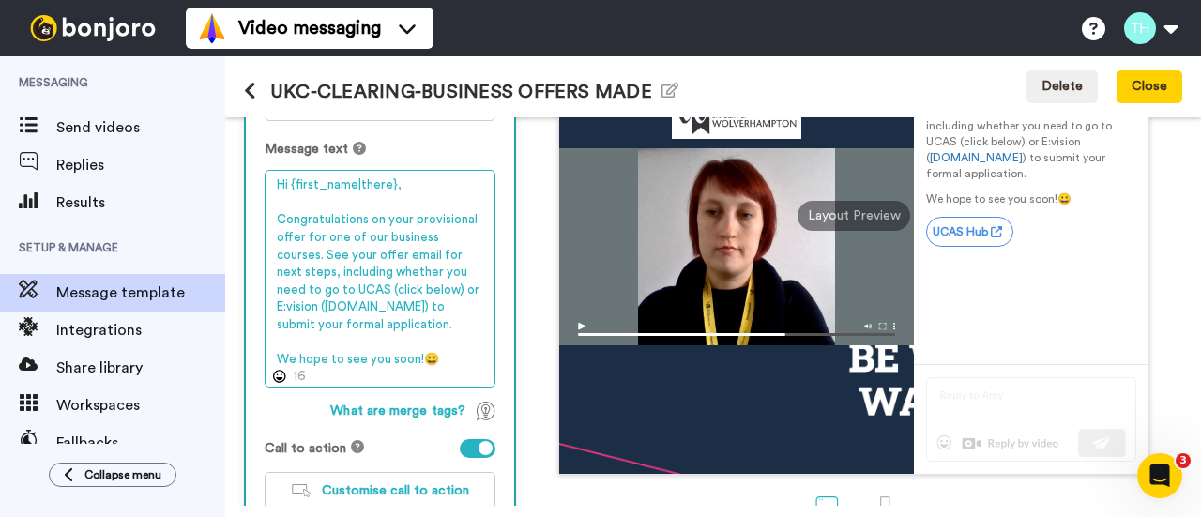
click at [372, 292] on textarea "Hi {first_name|there}, Congratulations on your provisional offer for one of our…" at bounding box center [380, 278] width 231 height 217
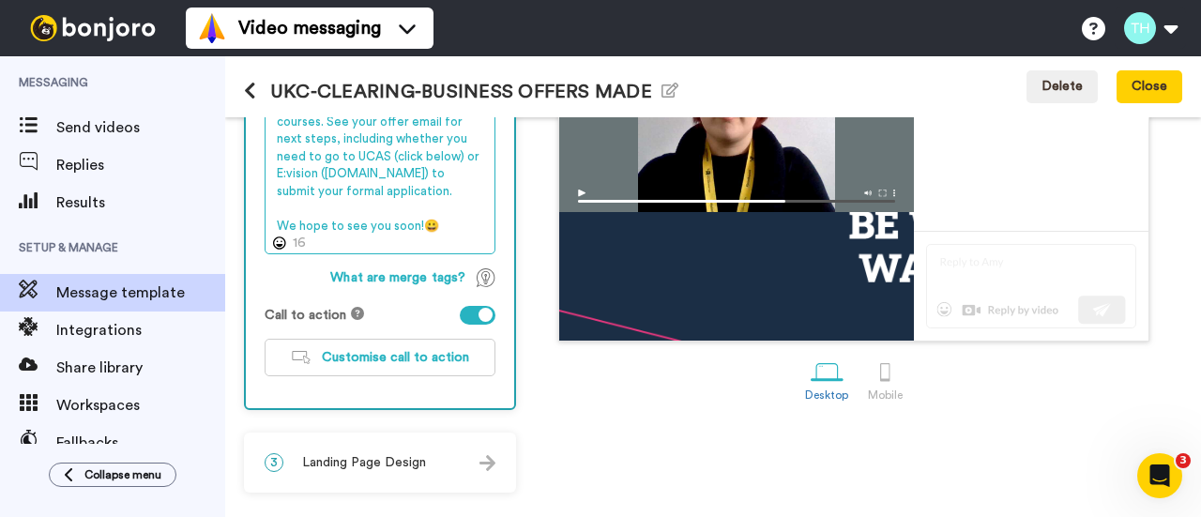
scroll to position [39, 0]
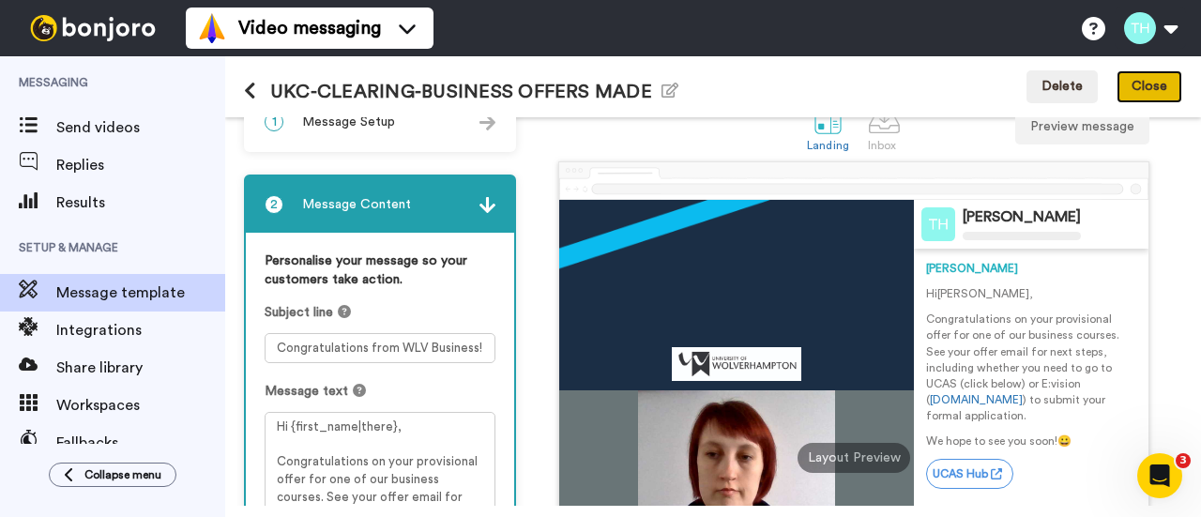
click at [1152, 78] on button "Close" at bounding box center [1149, 87] width 66 height 34
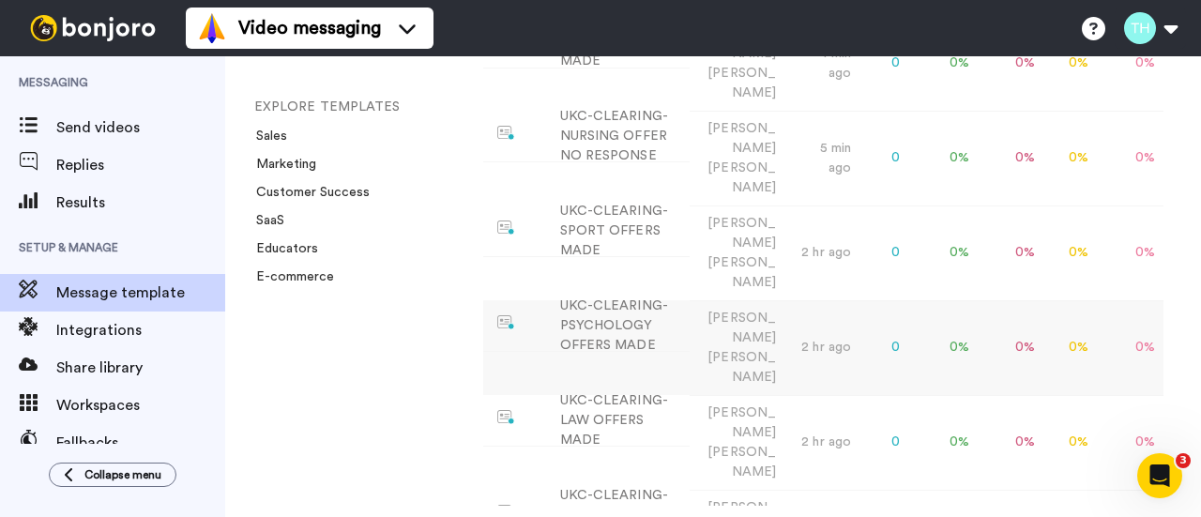
scroll to position [375, 0]
